Goal: Task Accomplishment & Management: Complete application form

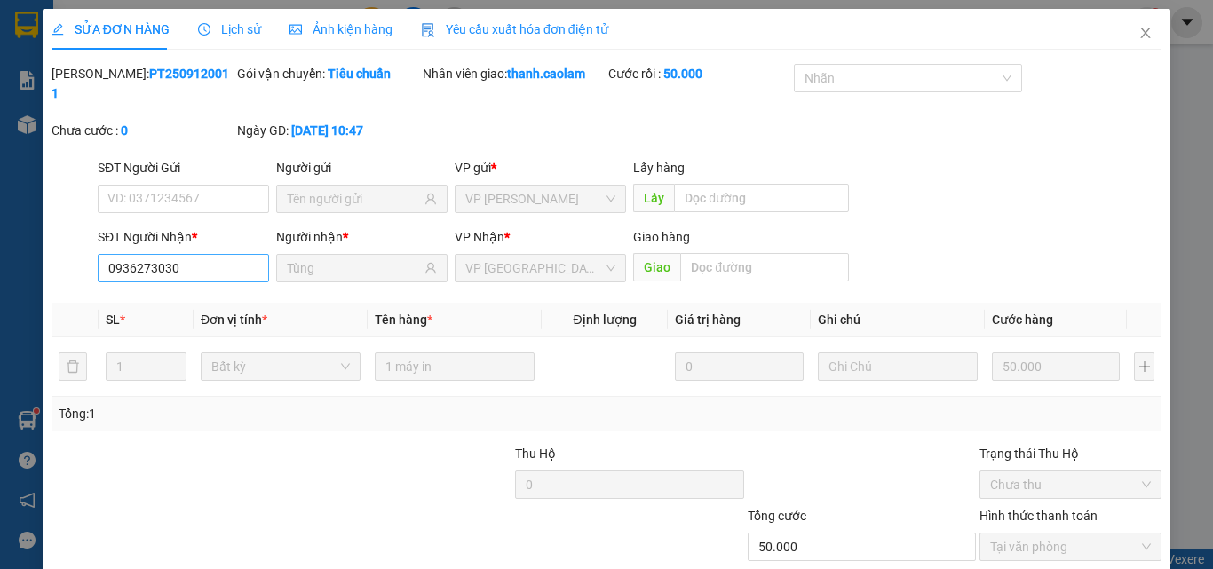
scroll to position [91, 0]
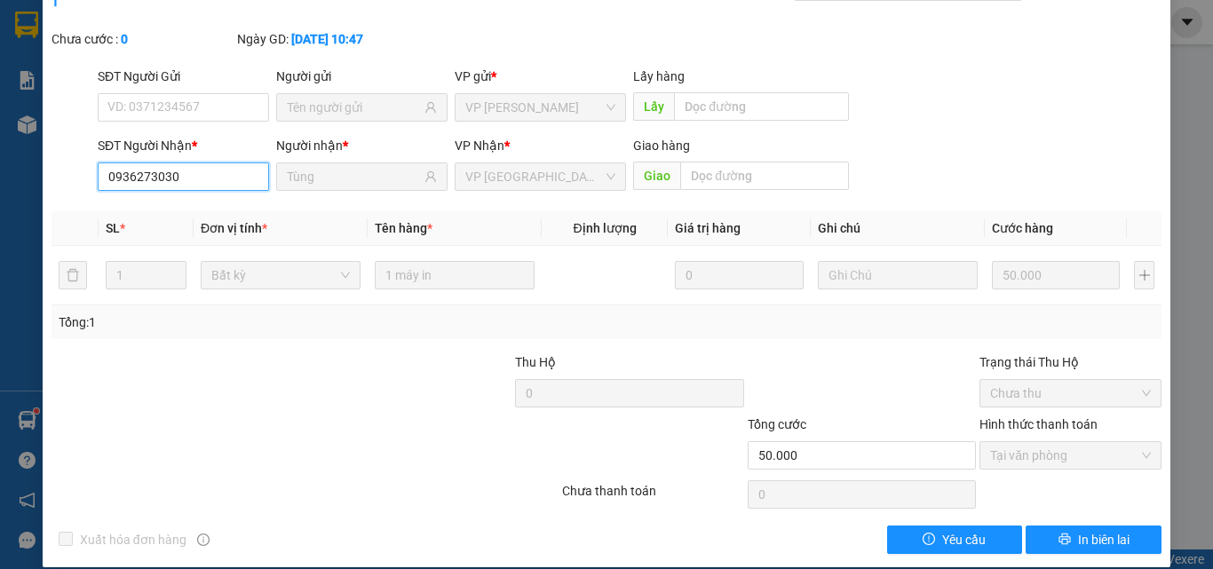
click at [201, 162] on input "0936273030" at bounding box center [183, 176] width 171 height 28
type input "0"
type input "0919003097"
drag, startPoint x: 256, startPoint y: 155, endPoint x: 247, endPoint y: 152, distance: 9.3
click at [249, 162] on input "0919003097" at bounding box center [183, 176] width 171 height 28
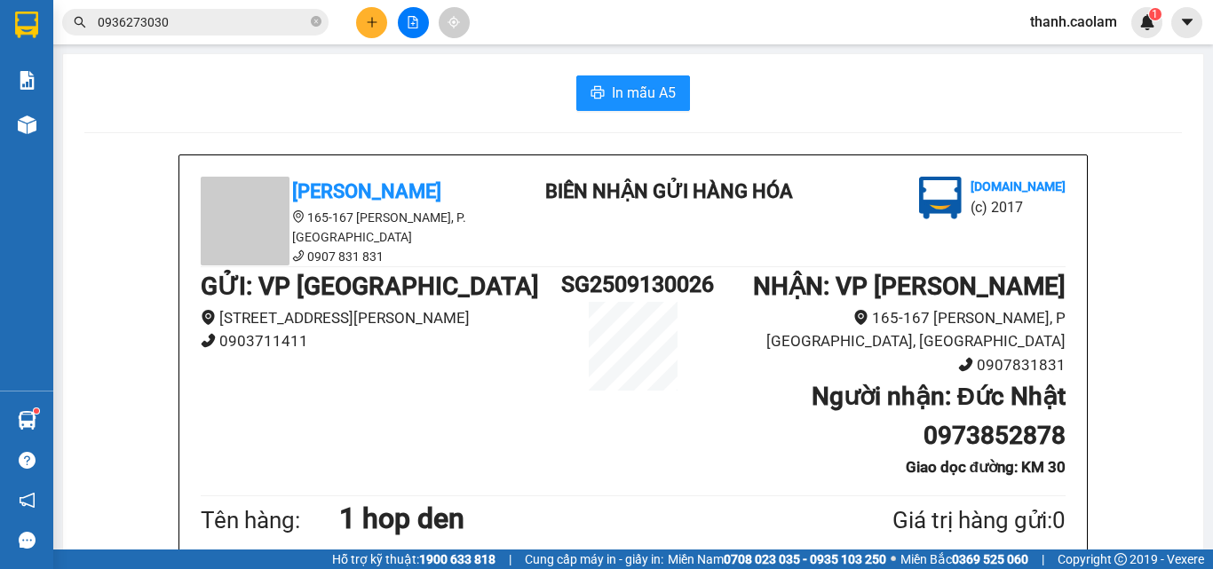
click at [369, 17] on icon "plus" at bounding box center [372, 22] width 12 height 12
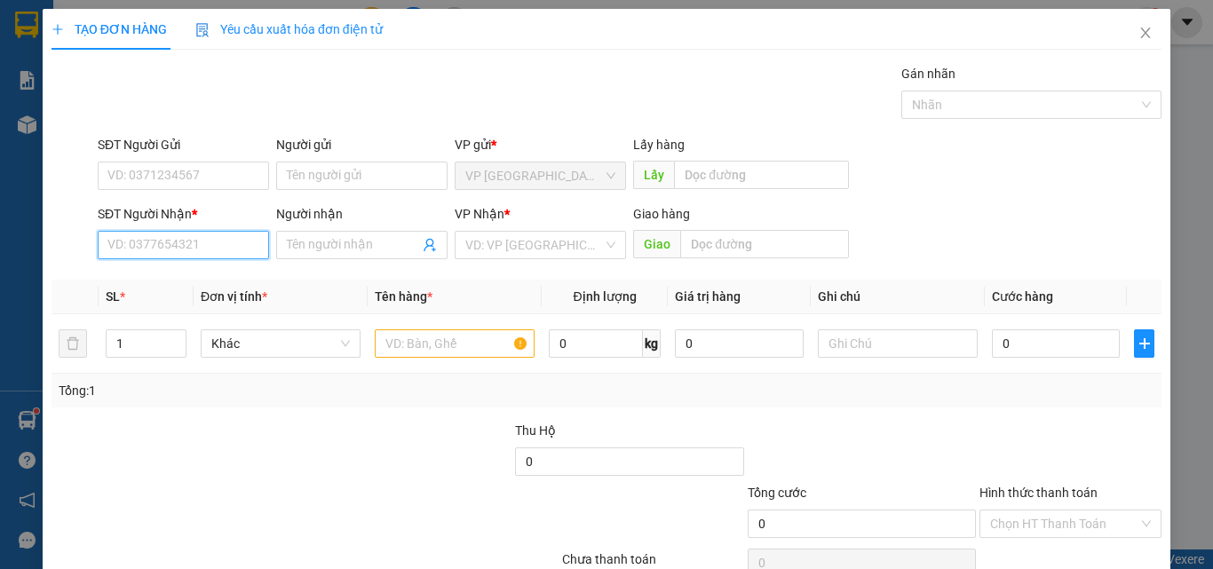
click at [202, 244] on input "SĐT Người Nhận *" at bounding box center [183, 245] width 171 height 28
type input "0919003097"
click at [198, 281] on div "0919003097 - HUNG" at bounding box center [181, 281] width 148 height 20
type input "HUNG"
type input "0919003097"
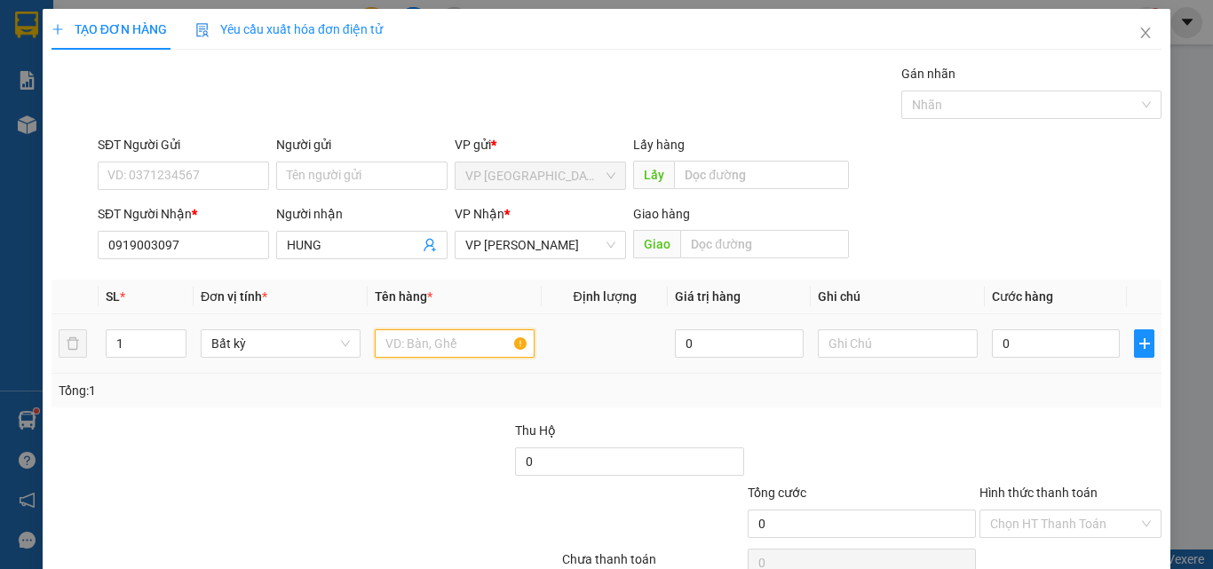
click at [424, 344] on input "text" at bounding box center [455, 343] width 160 height 28
type input "1 hop"
click at [1036, 339] on input "0" at bounding box center [1056, 343] width 128 height 28
type input "3"
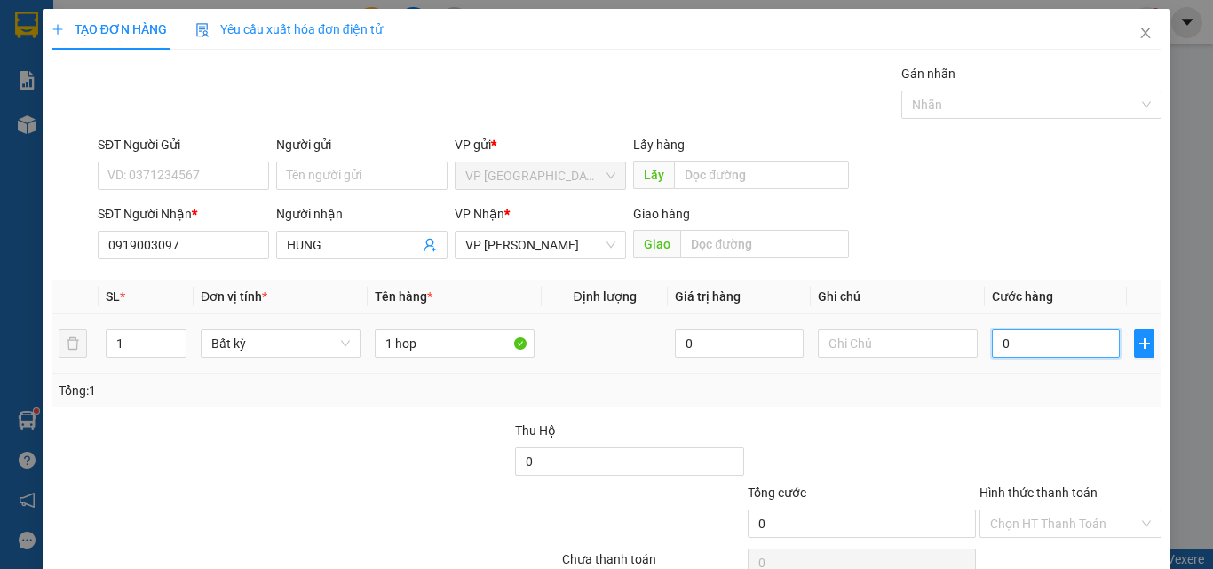
type input "3"
type input "30"
type input "300"
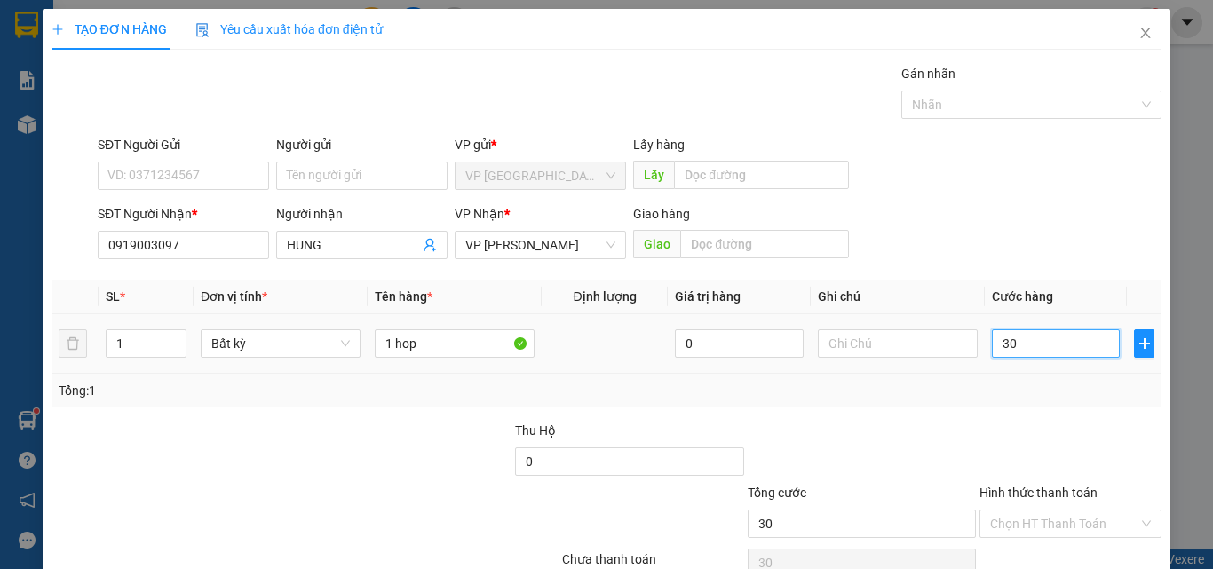
type input "300"
type input "3.000"
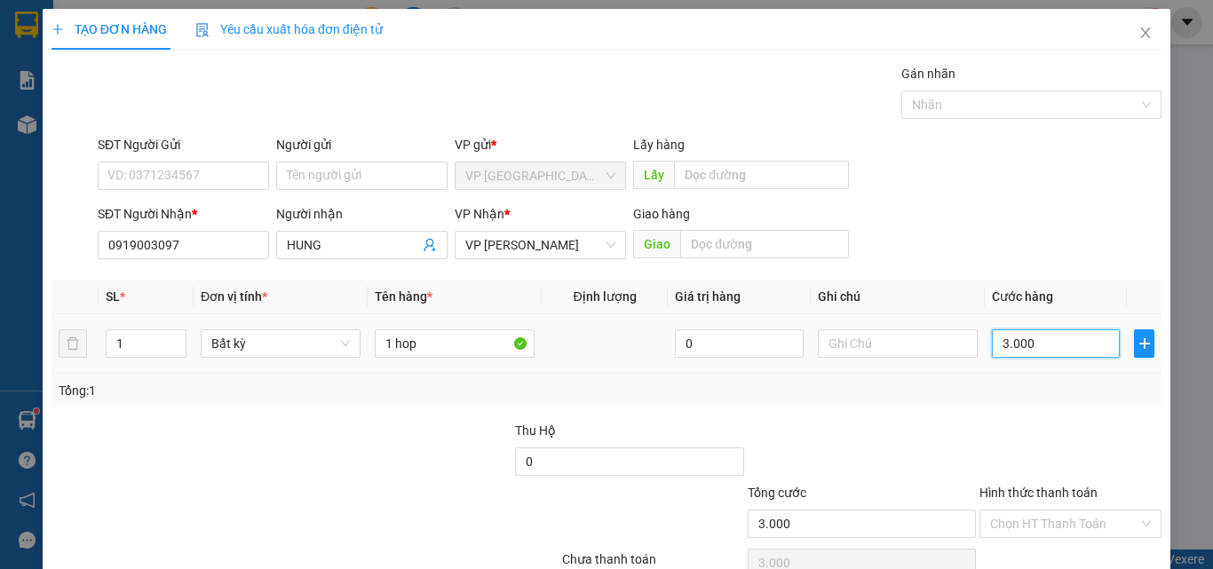
type input "30.000"
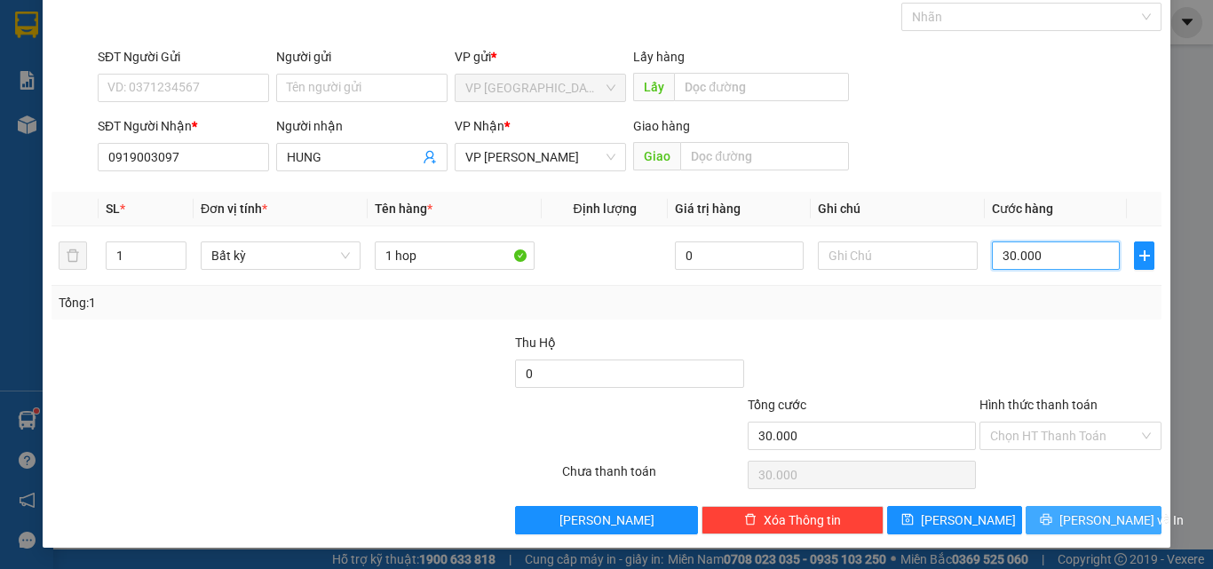
type input "30.000"
click at [1091, 519] on span "[PERSON_NAME] và In" at bounding box center [1121, 521] width 124 height 20
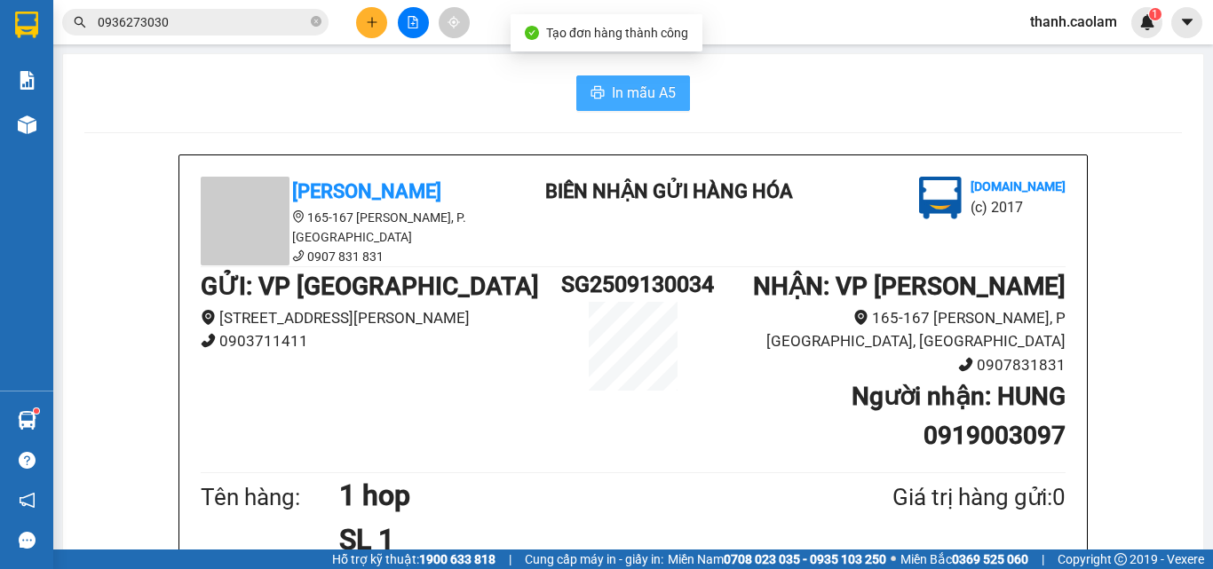
click at [612, 88] on span "In mẫu A5" at bounding box center [644, 93] width 64 height 22
